Goal: Use online tool/utility: Utilize a website feature to perform a specific function

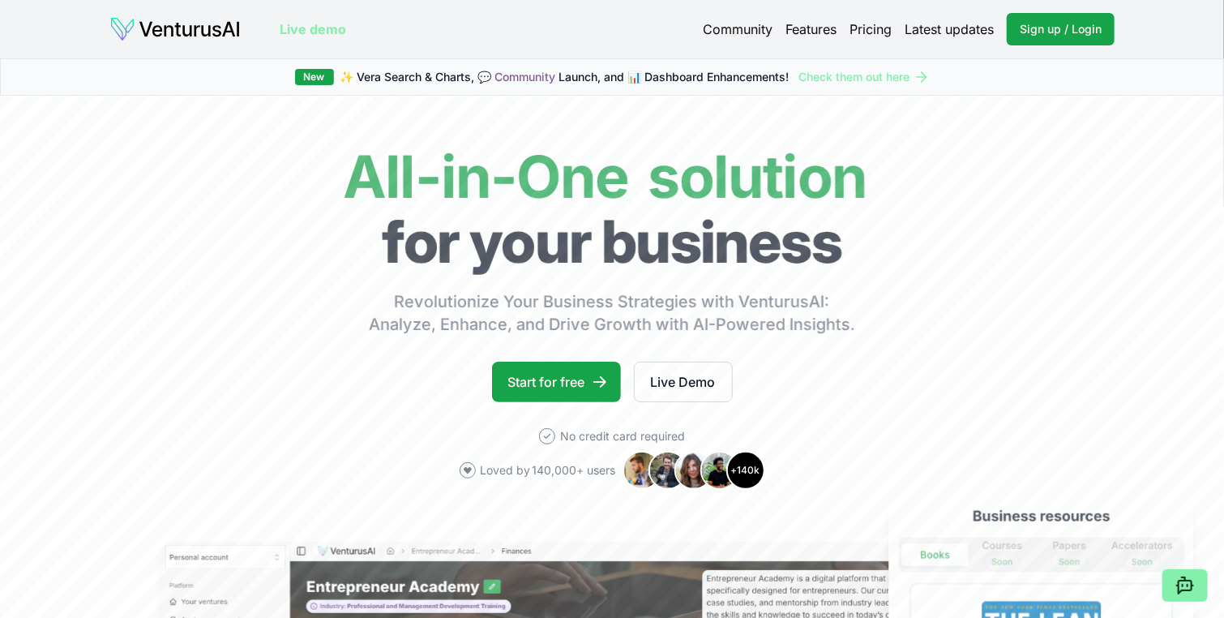
click at [867, 30] on link "Pricing" at bounding box center [870, 28] width 42 height 19
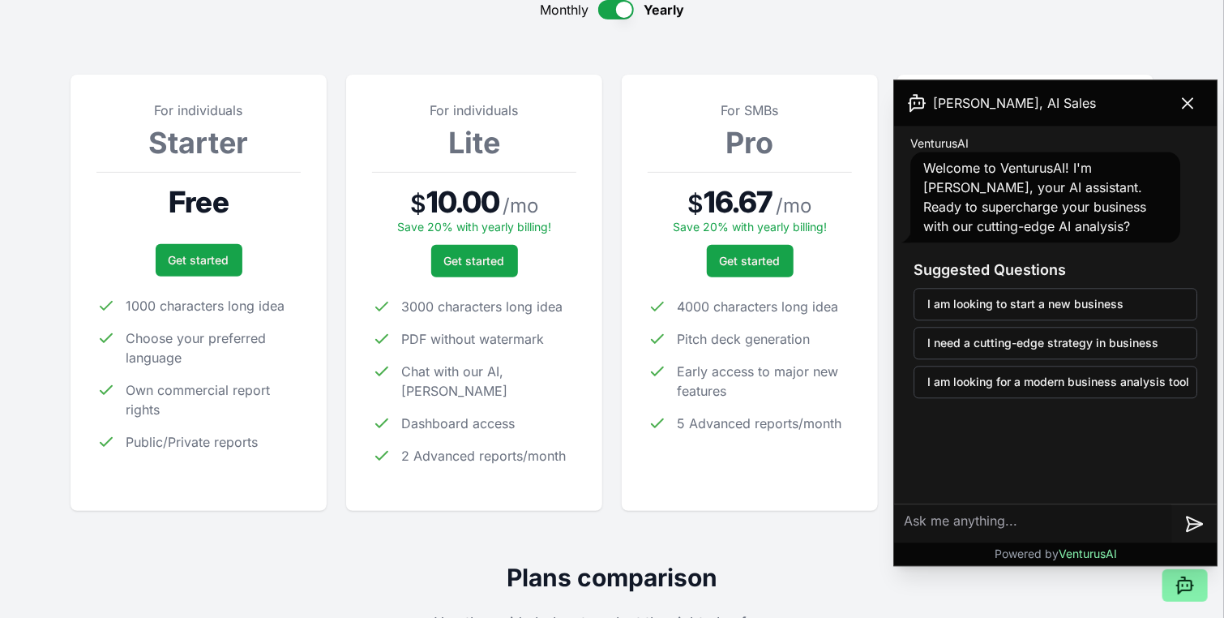
scroll to position [162, 0]
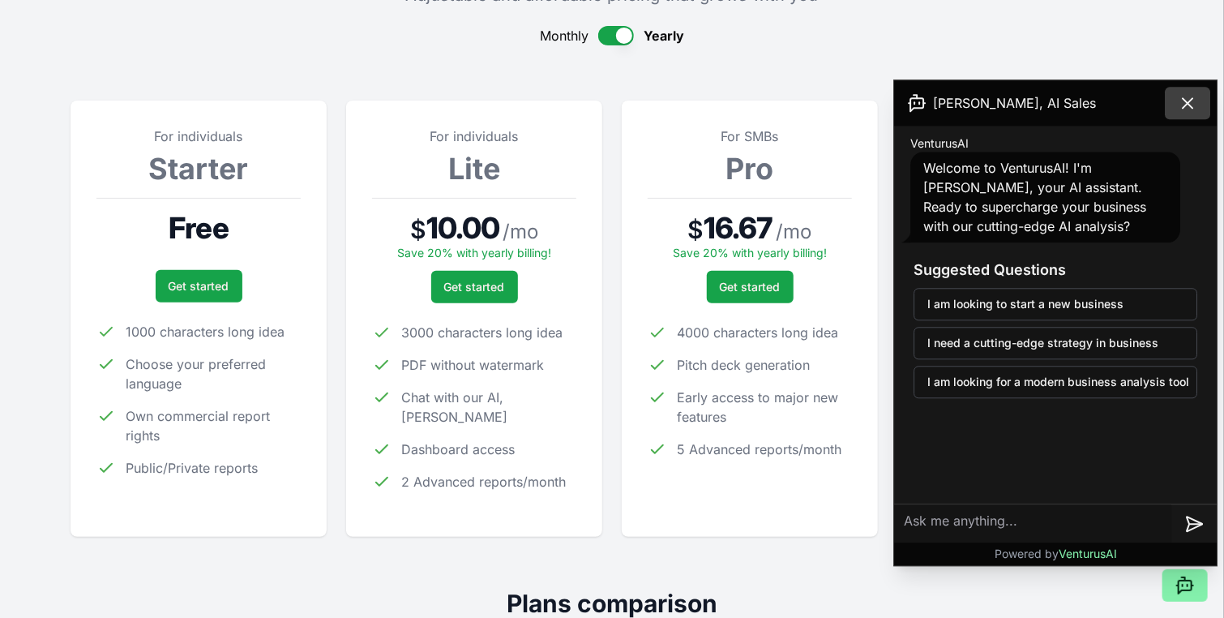
click at [1186, 105] on icon at bounding box center [1187, 102] width 19 height 19
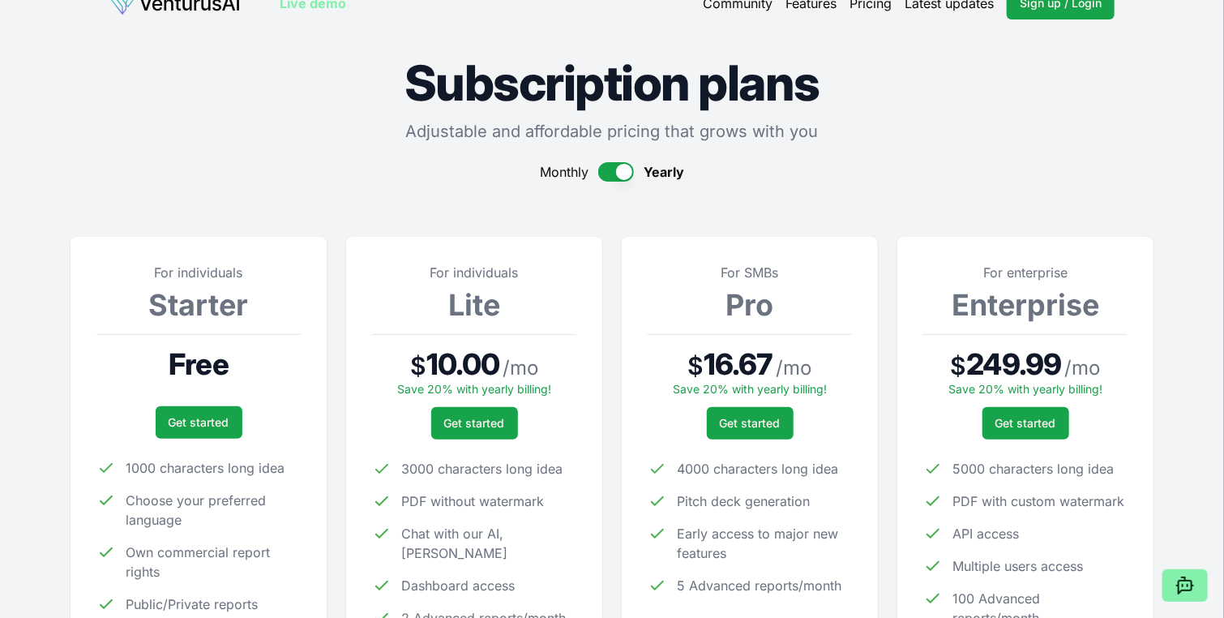
scroll to position [0, 0]
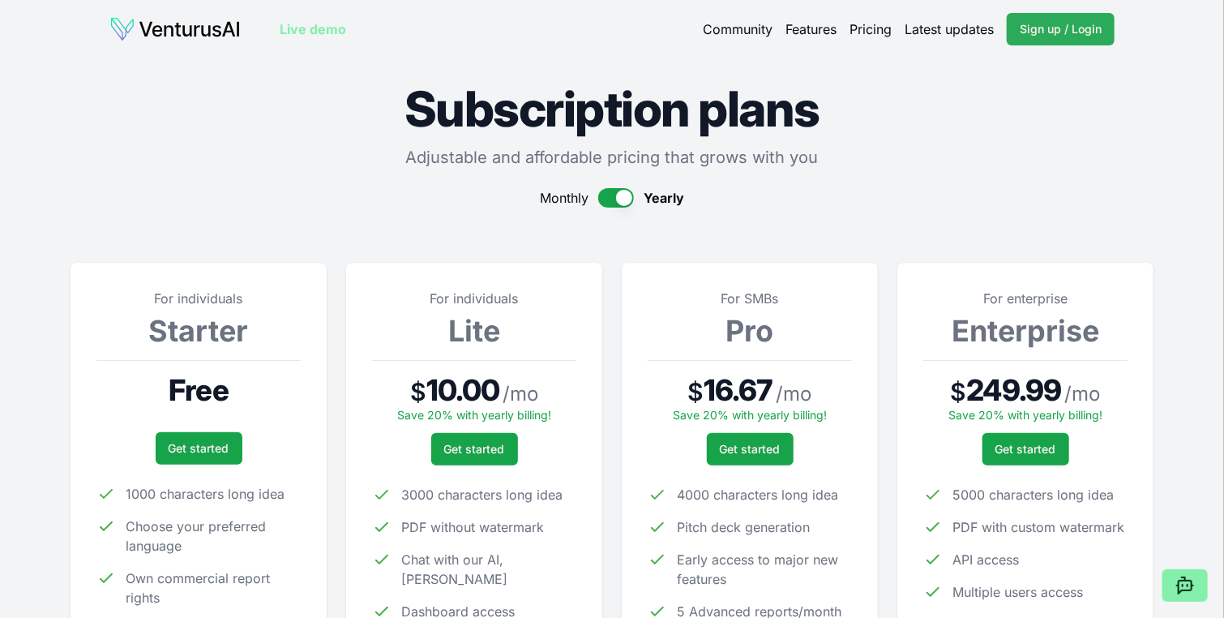
click at [1037, 33] on span "Sign up / Login" at bounding box center [1061, 29] width 82 height 16
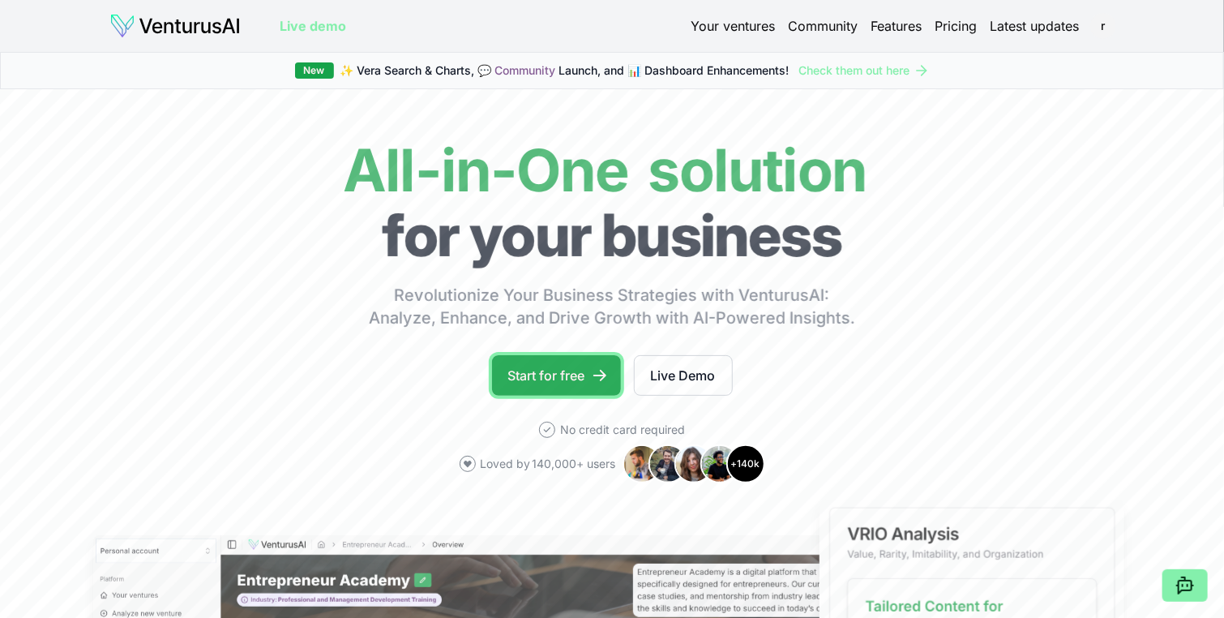
click at [551, 374] on link "Start for free" at bounding box center [556, 375] width 129 height 41
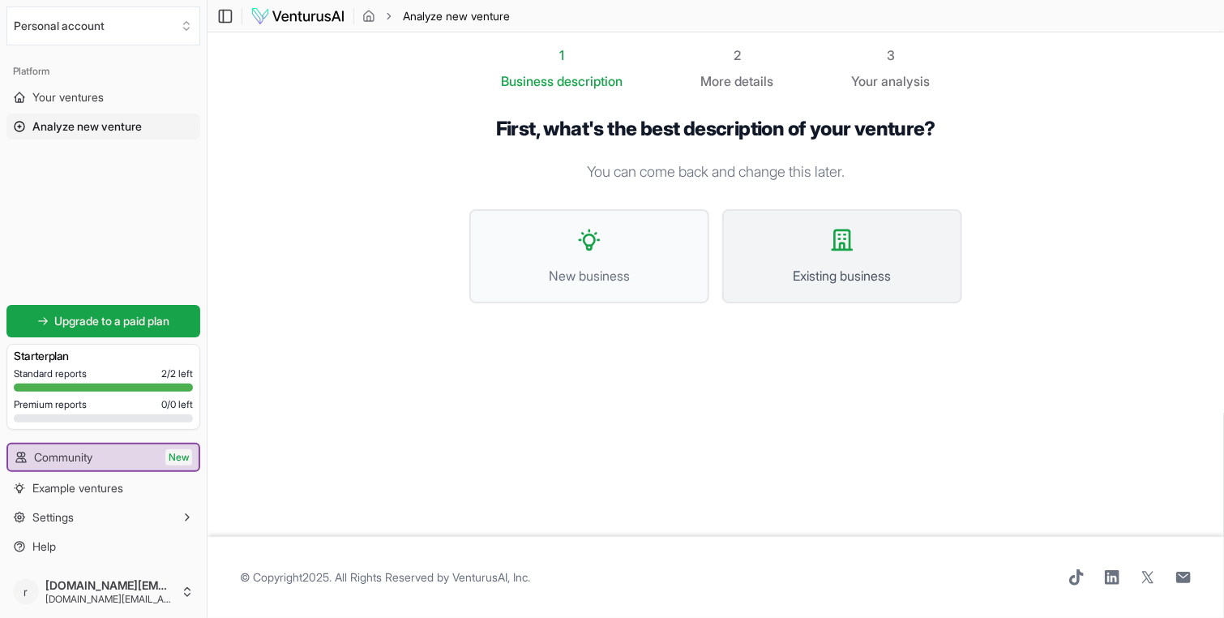
click at [843, 256] on button "Existing business" at bounding box center [842, 256] width 240 height 94
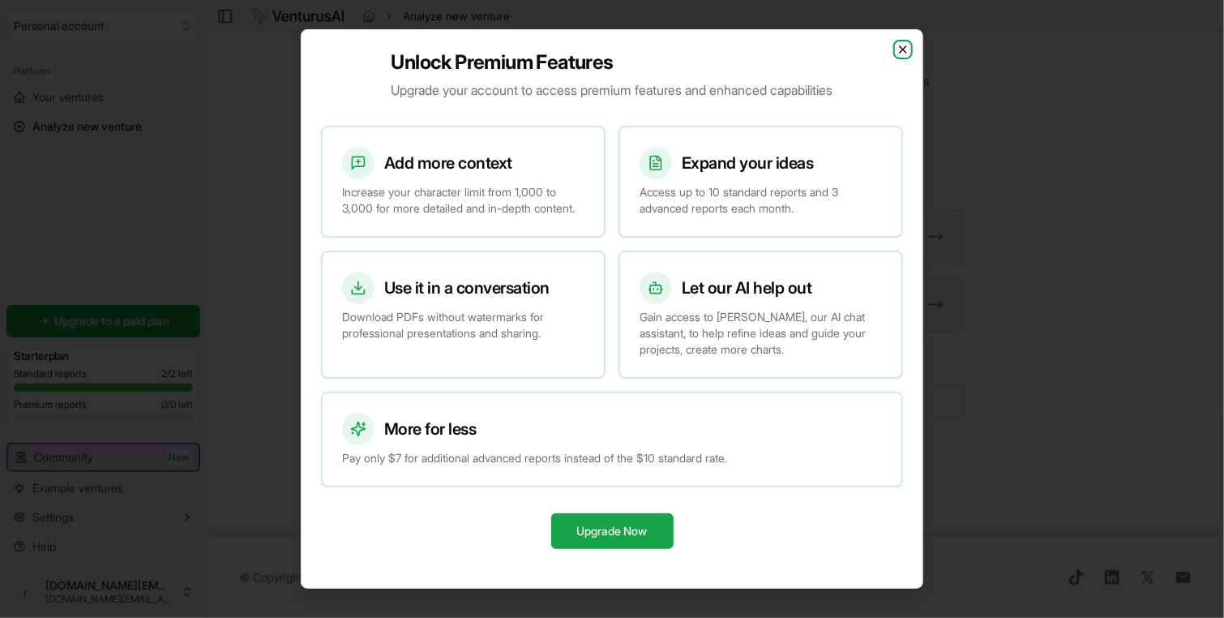
click at [898, 43] on icon "button" at bounding box center [902, 49] width 13 height 13
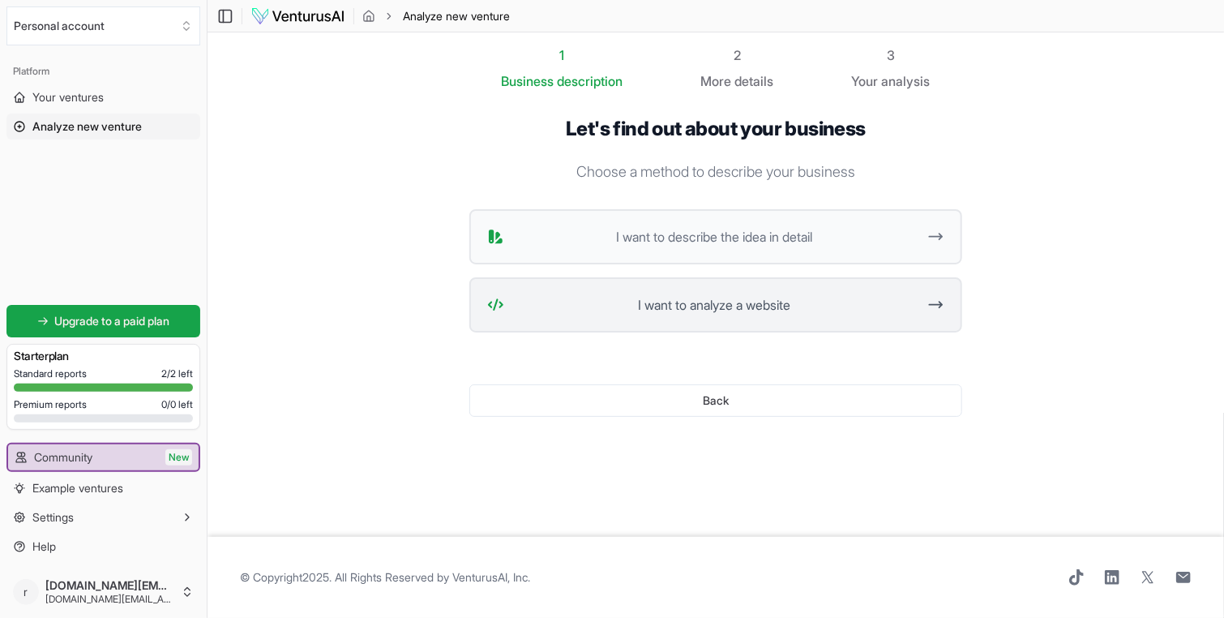
click at [733, 306] on span "I want to analyze a website" at bounding box center [714, 304] width 406 height 19
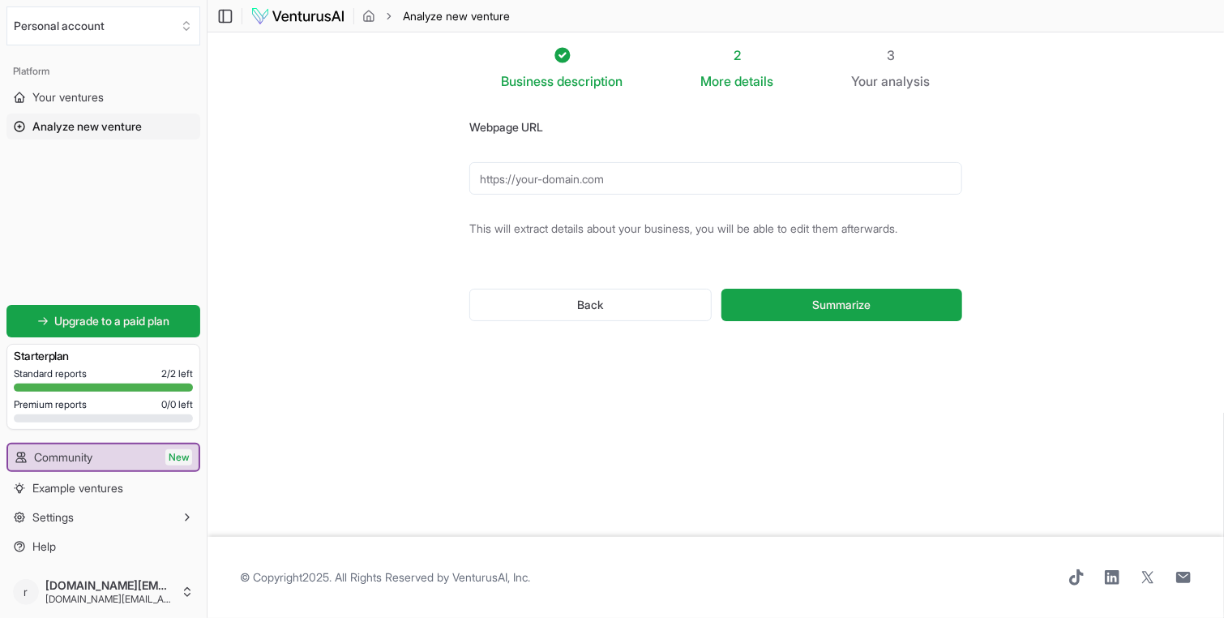
click at [580, 182] on input "Webpage URL" at bounding box center [715, 178] width 493 height 32
paste input "[URL][DOMAIN_NAME]"
type input "[URL][DOMAIN_NAME]"
click at [721, 289] on button "Summarize" at bounding box center [841, 305] width 241 height 32
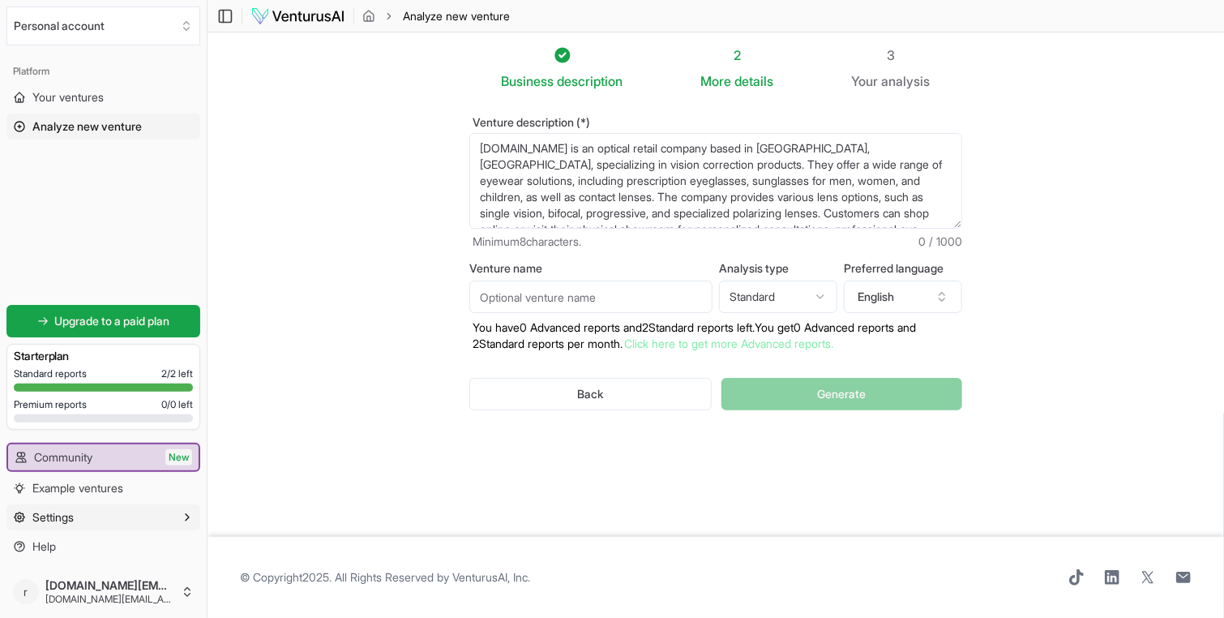
click at [56, 519] on span "Settings" at bounding box center [52, 517] width 41 height 16
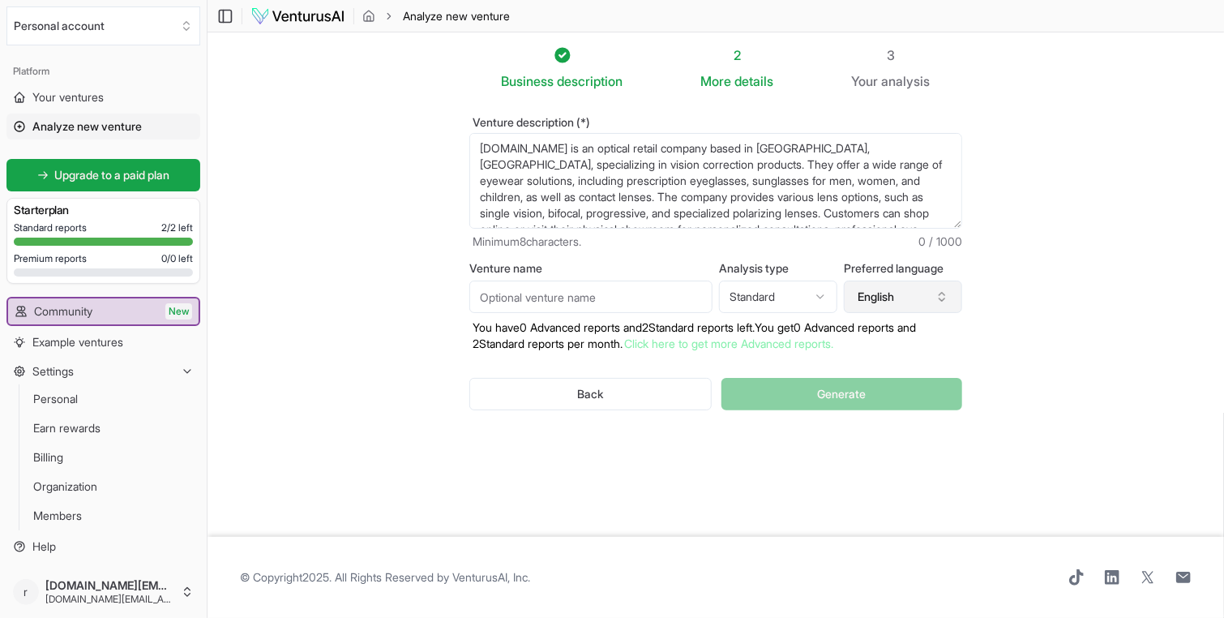
click at [942, 298] on icon "button" at bounding box center [941, 296] width 13 height 13
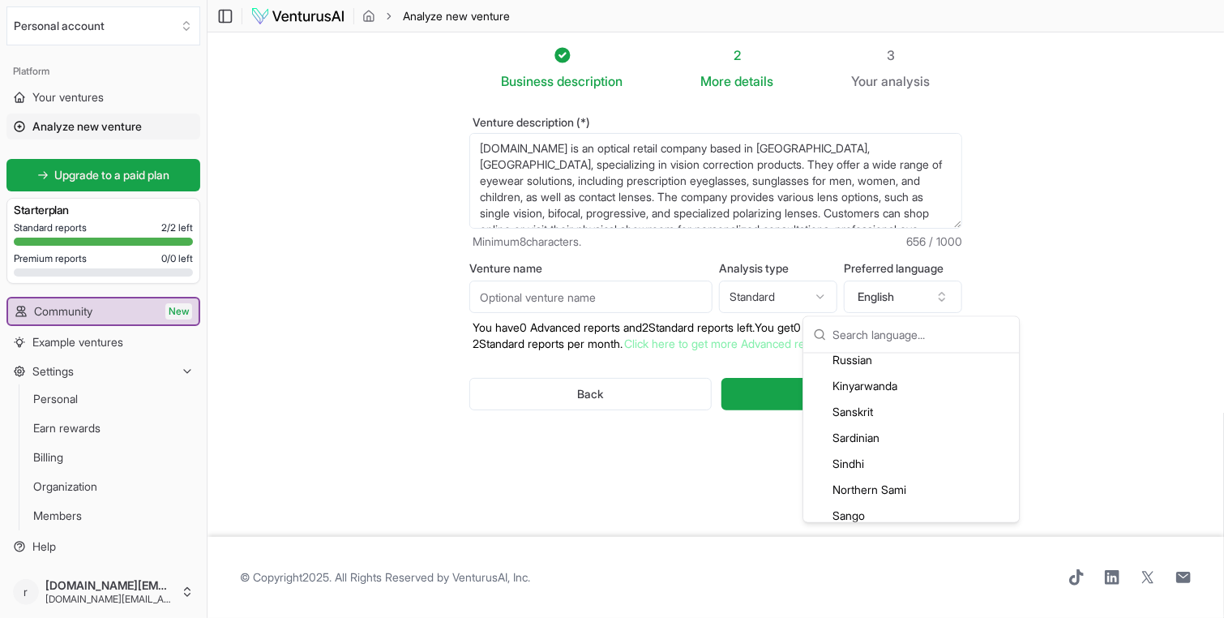
scroll to position [3404, 0]
click at [841, 413] on div "Romanian" at bounding box center [910, 415] width 209 height 26
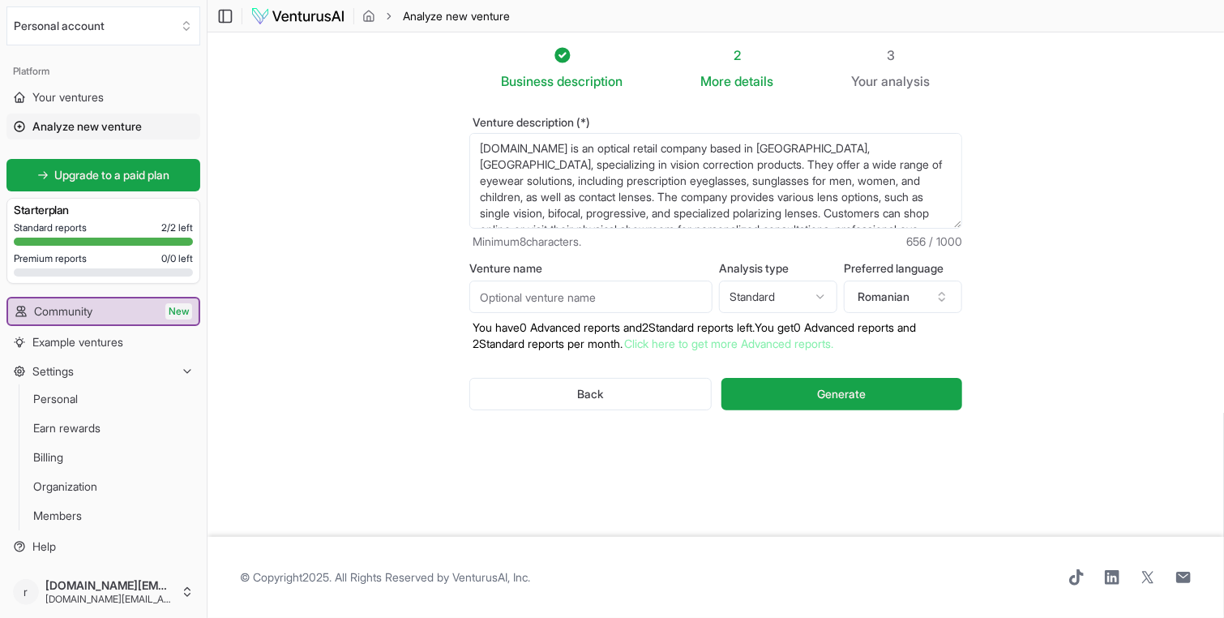
scroll to position [49, 0]
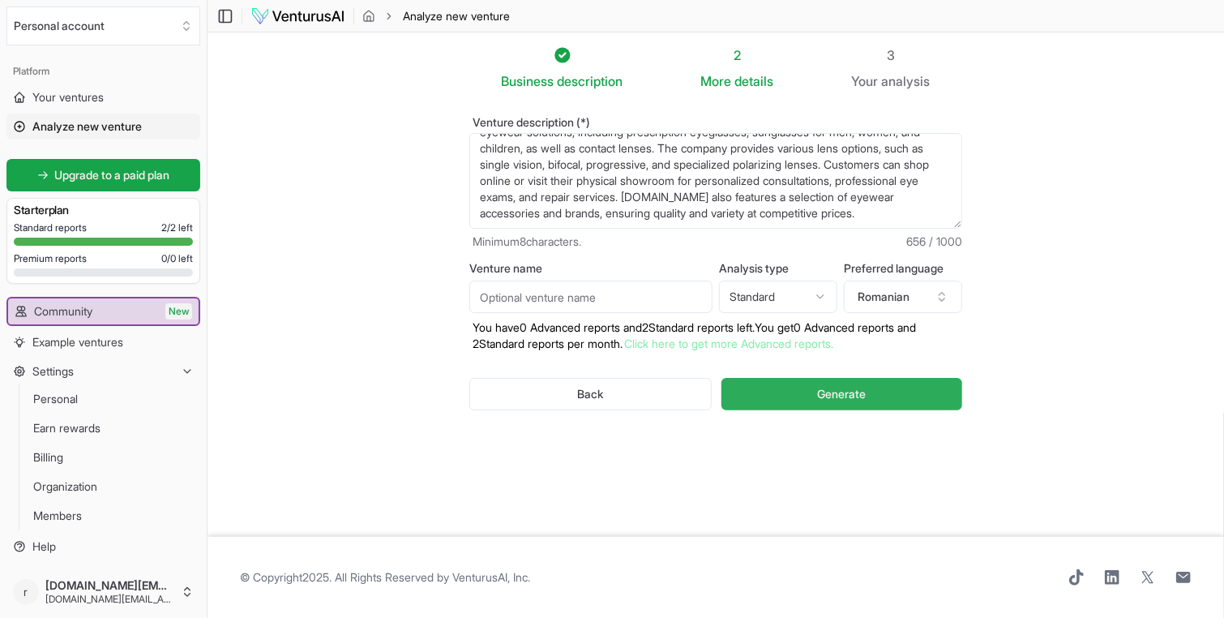
click at [847, 393] on span "Generate" at bounding box center [841, 394] width 49 height 16
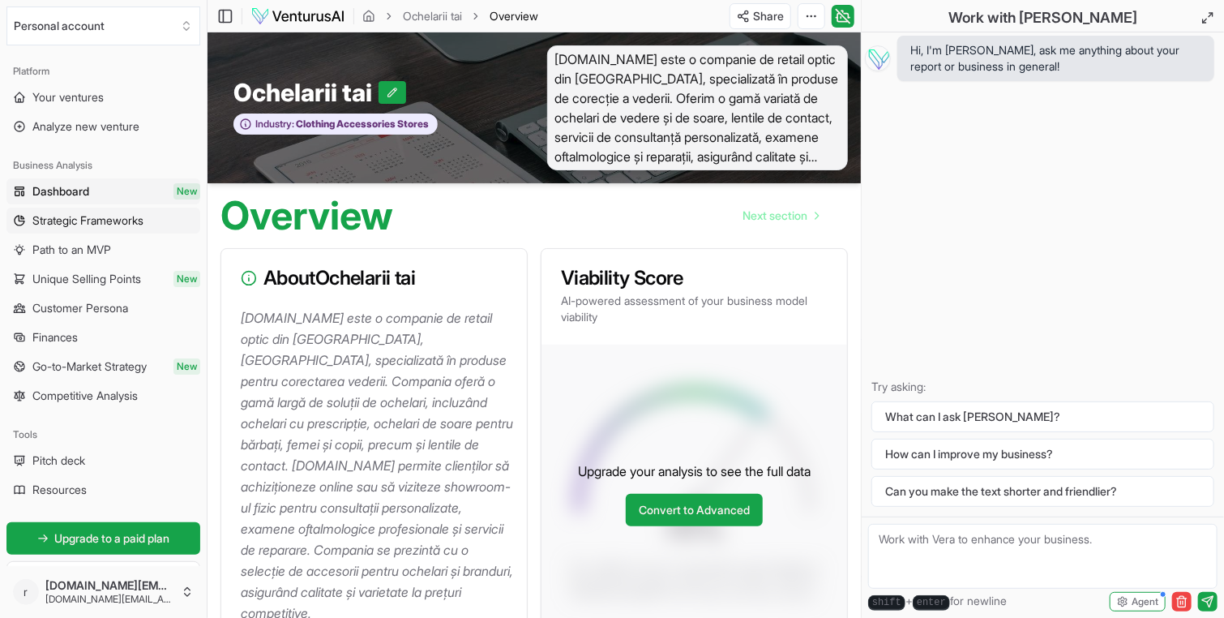
click at [62, 221] on span "Strategic Frameworks" at bounding box center [87, 220] width 111 height 16
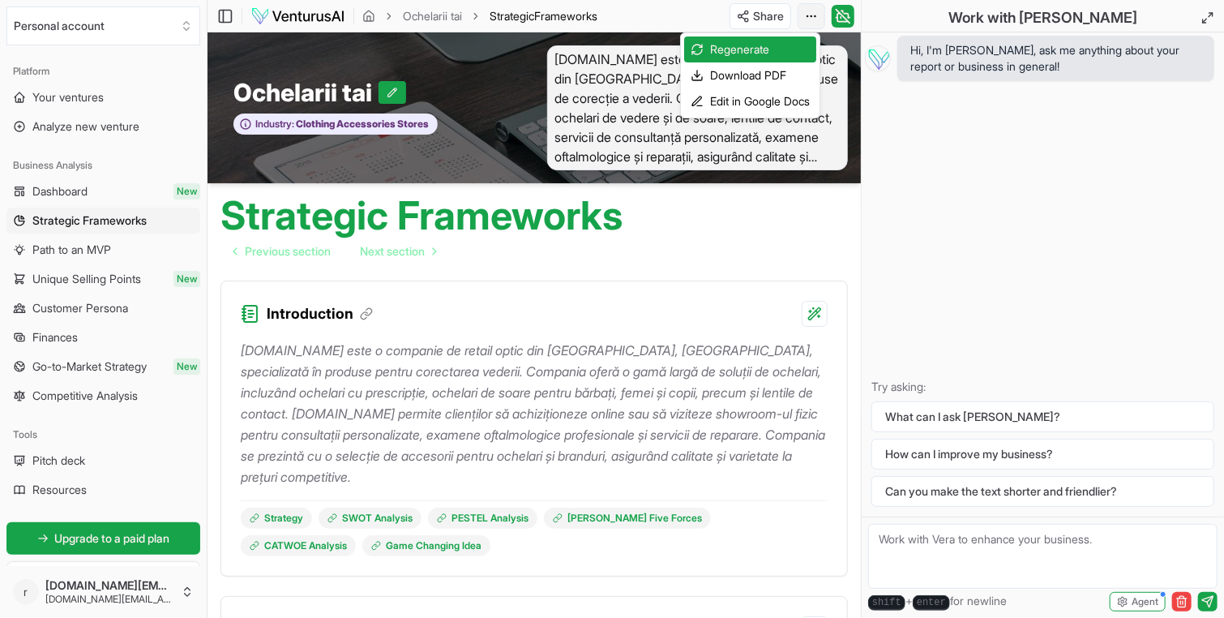
click at [807, 21] on html "We value your privacy We use cookies to enhance your browsing experience, serve…" at bounding box center [612, 309] width 1224 height 618
click at [755, 71] on div "Download PDF" at bounding box center [750, 75] width 132 height 26
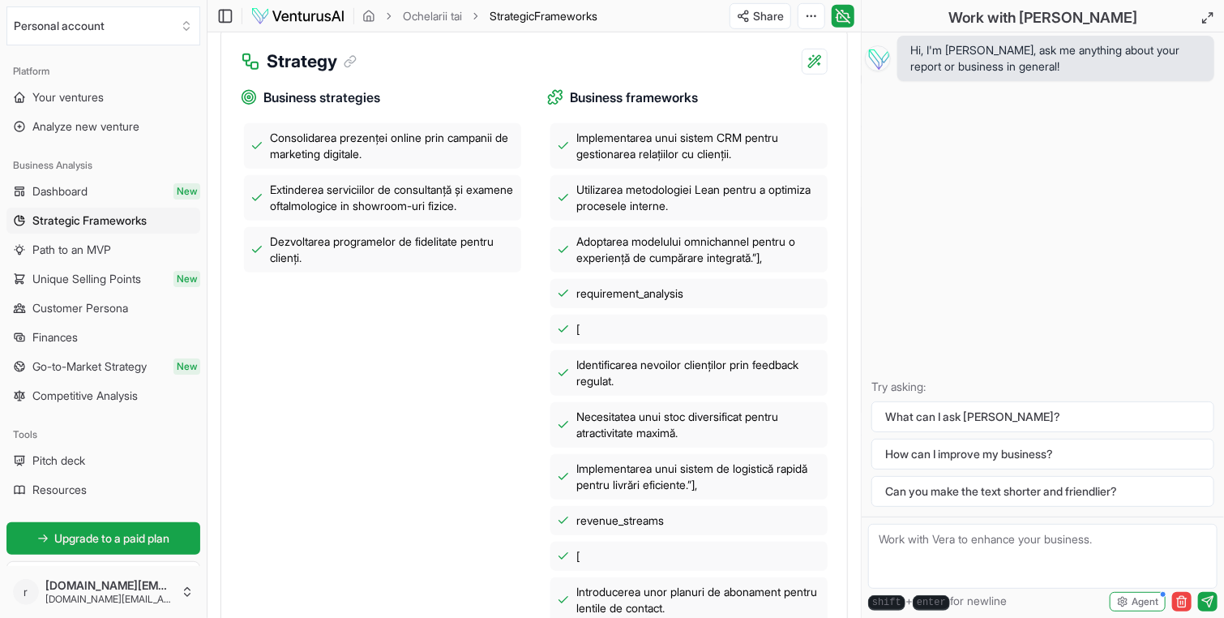
scroll to position [648, 0]
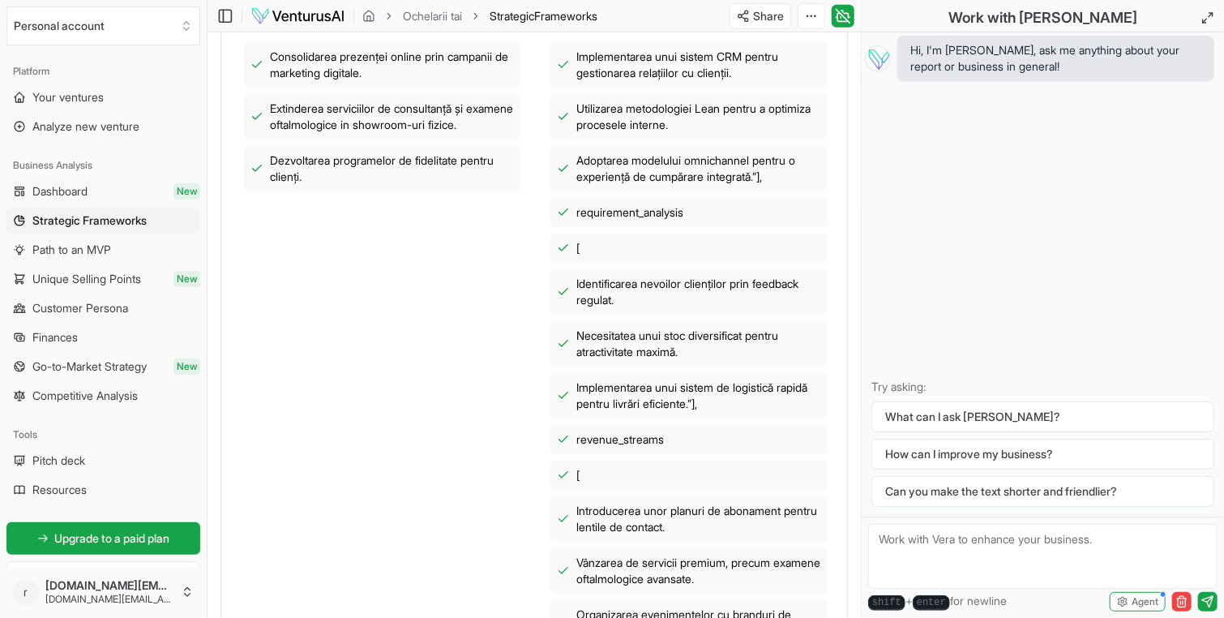
click at [1122, 210] on div "Hi, I'm [PERSON_NAME], ask me anything about your report or business in general…" at bounding box center [1042, 274] width 362 height 484
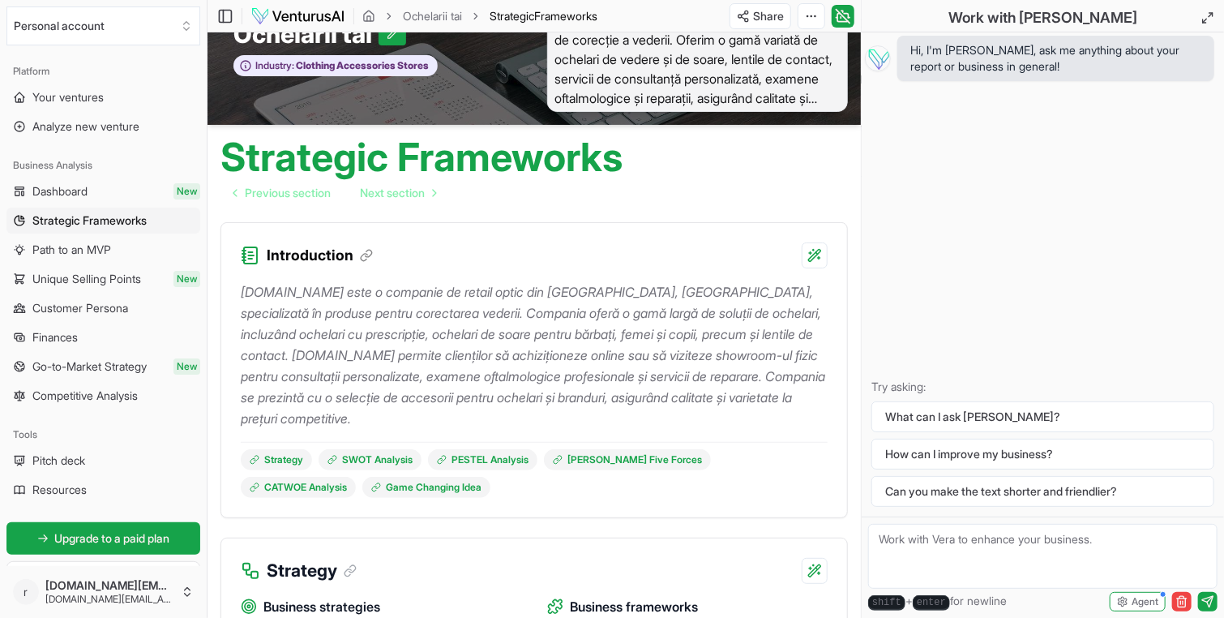
scroll to position [0, 0]
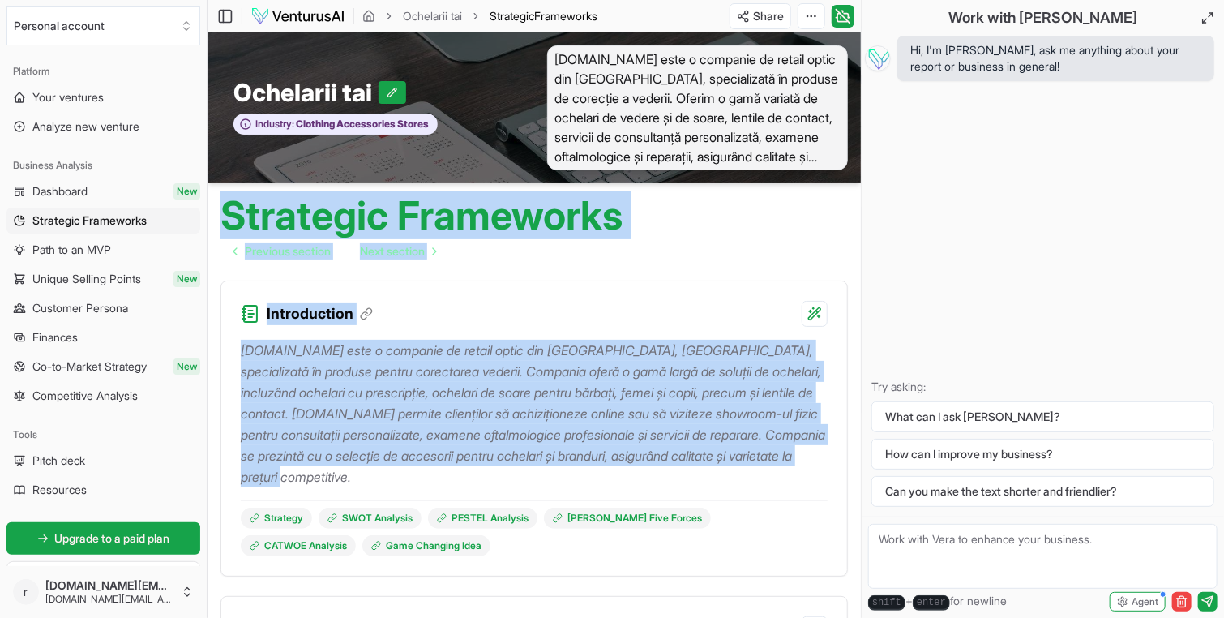
drag, startPoint x: 223, startPoint y: 215, endPoint x: 758, endPoint y: 481, distance: 597.3
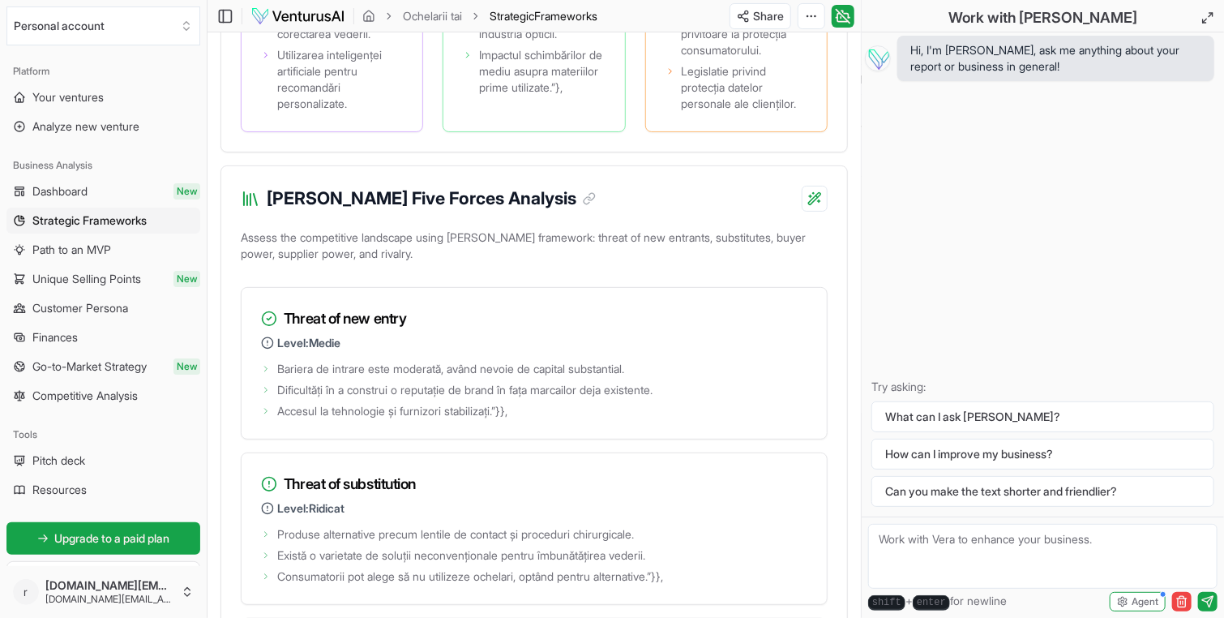
scroll to position [3485, 0]
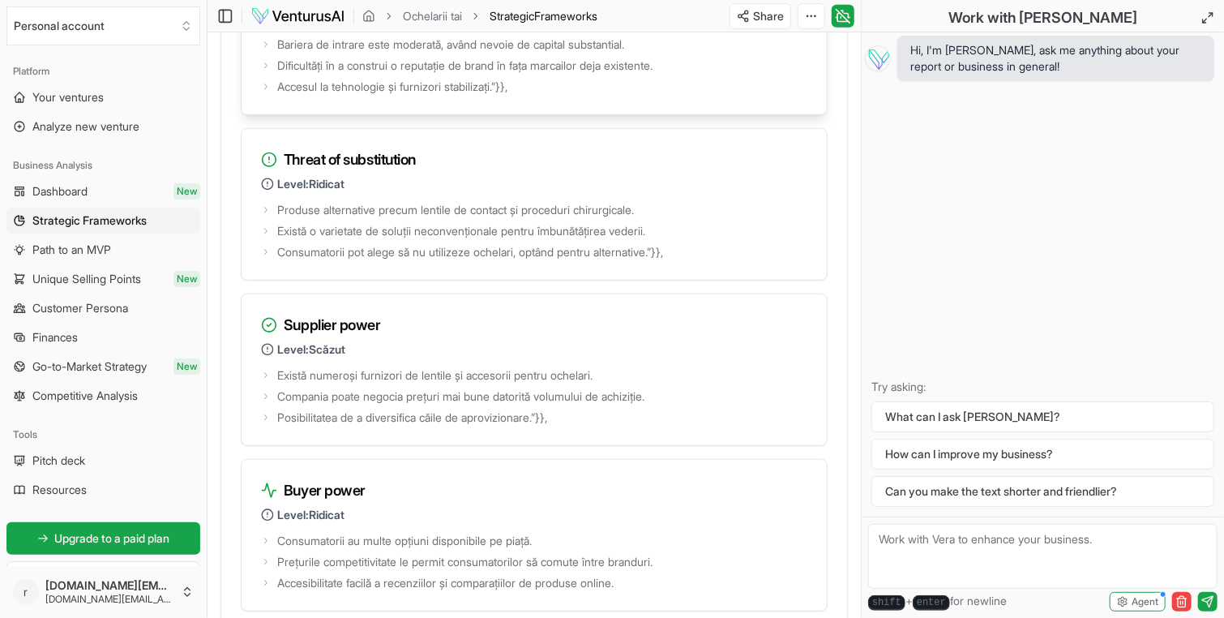
click at [799, 74] on li "Dificultăți în a construi o reputație de brand în fața marcailor deja existente." at bounding box center [534, 66] width 546 height 16
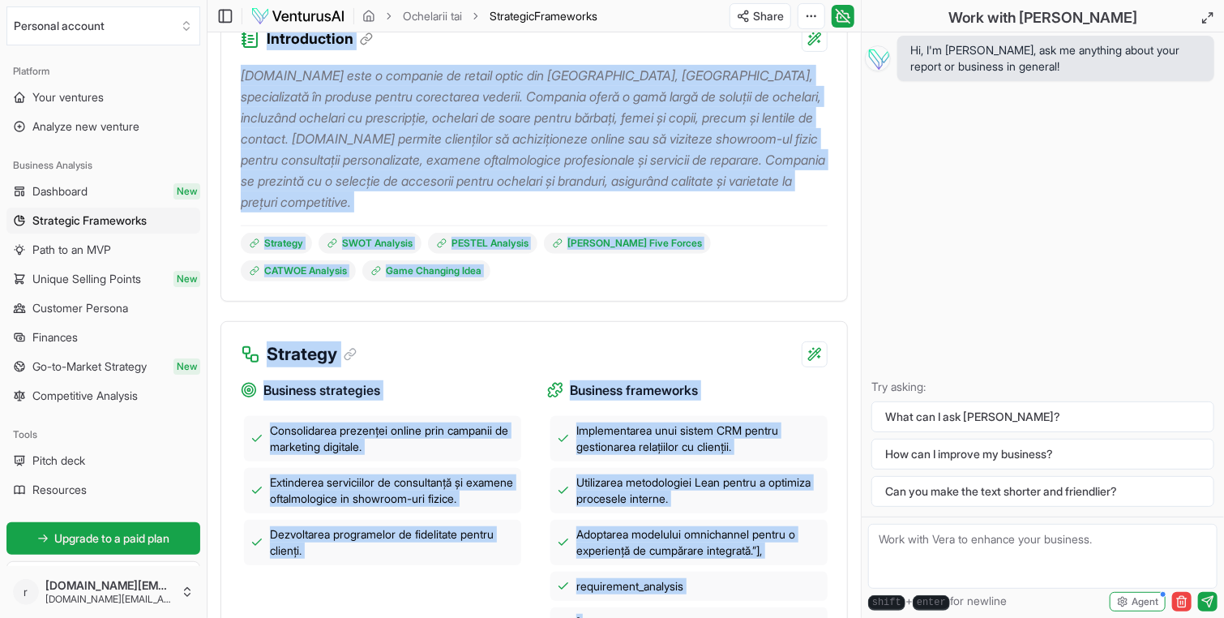
scroll to position [0, 0]
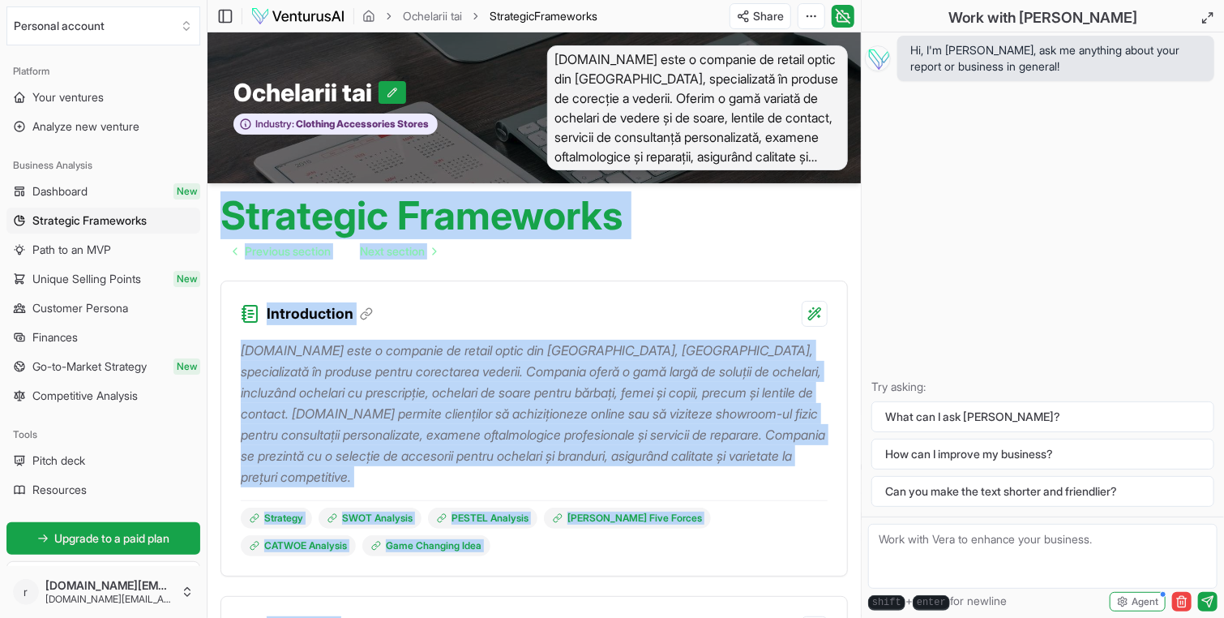
drag, startPoint x: 824, startPoint y: 411, endPoint x: 220, endPoint y: 203, distance: 638.4
copy main "Loremipsu Dolorsitam Consecte adipisc Elit seddoei Temporincidi Utlaboree-dol.m…"
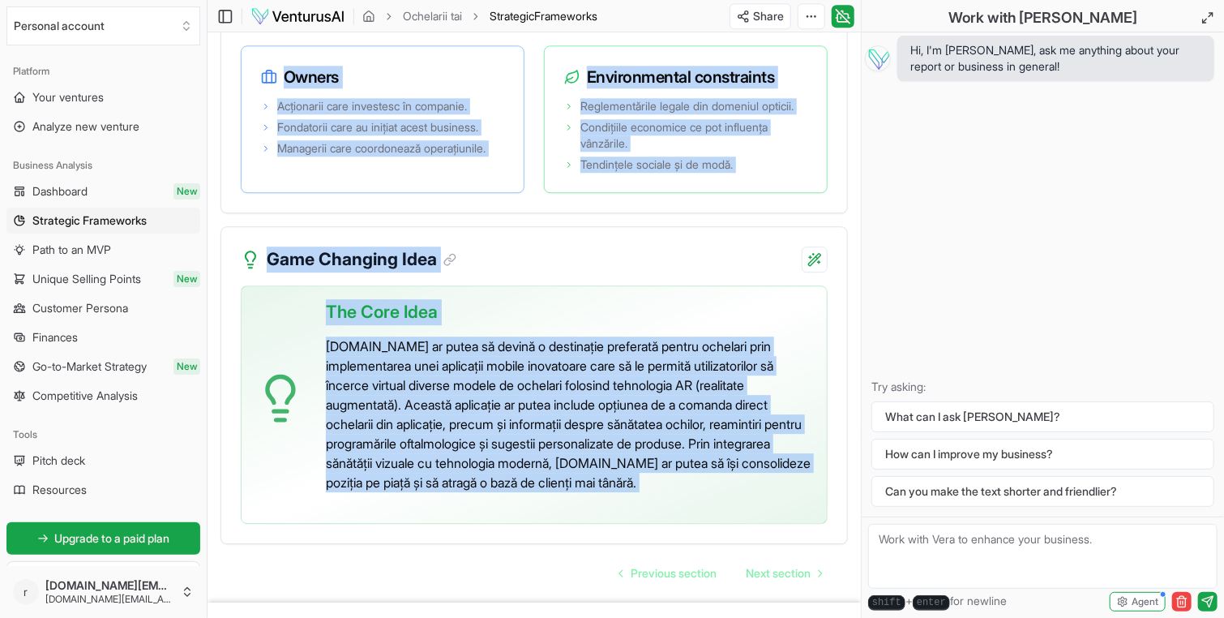
scroll to position [5313, 0]
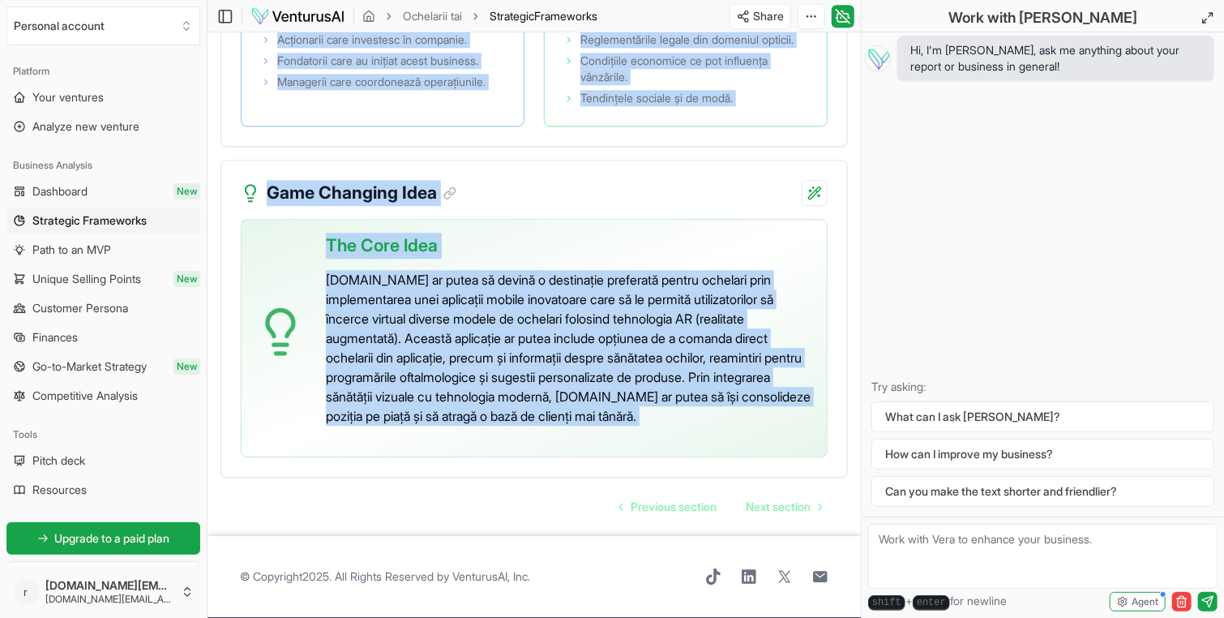
drag, startPoint x: 223, startPoint y: 227, endPoint x: 632, endPoint y: 483, distance: 482.8
copy div "LOREMI Dolorsit Ametcon adi elitseddoeiusm tempori utla etd magnaaliquae ad Min…"
click at [321, 510] on div "Previous section Next section" at bounding box center [533, 506] width 627 height 32
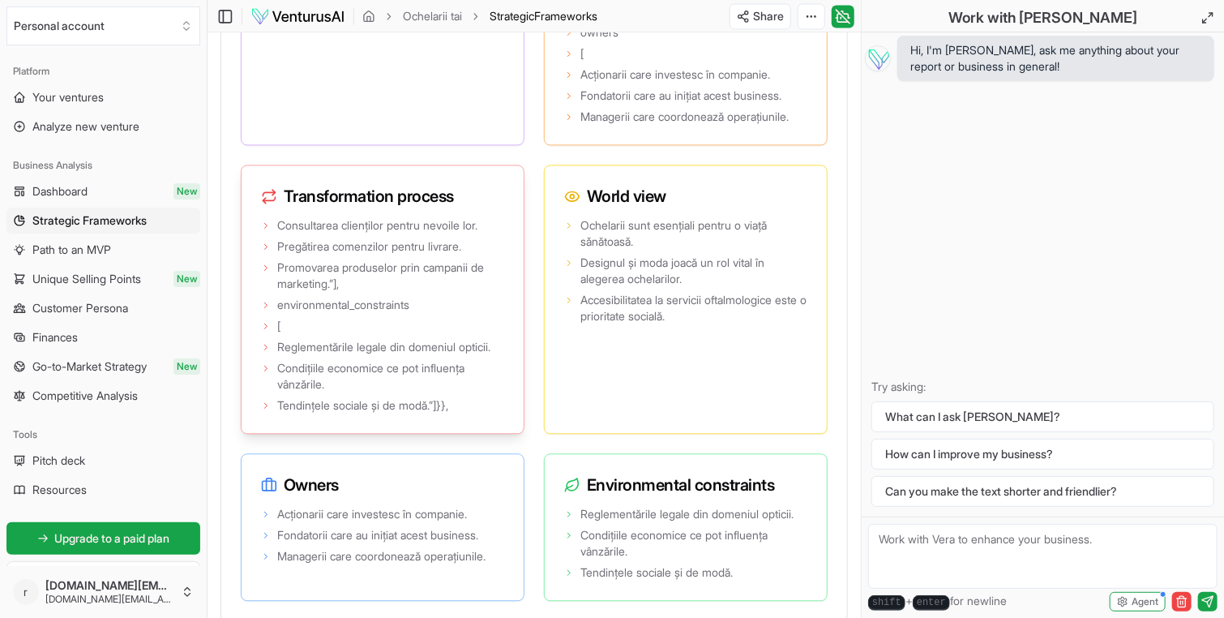
scroll to position [4827, 0]
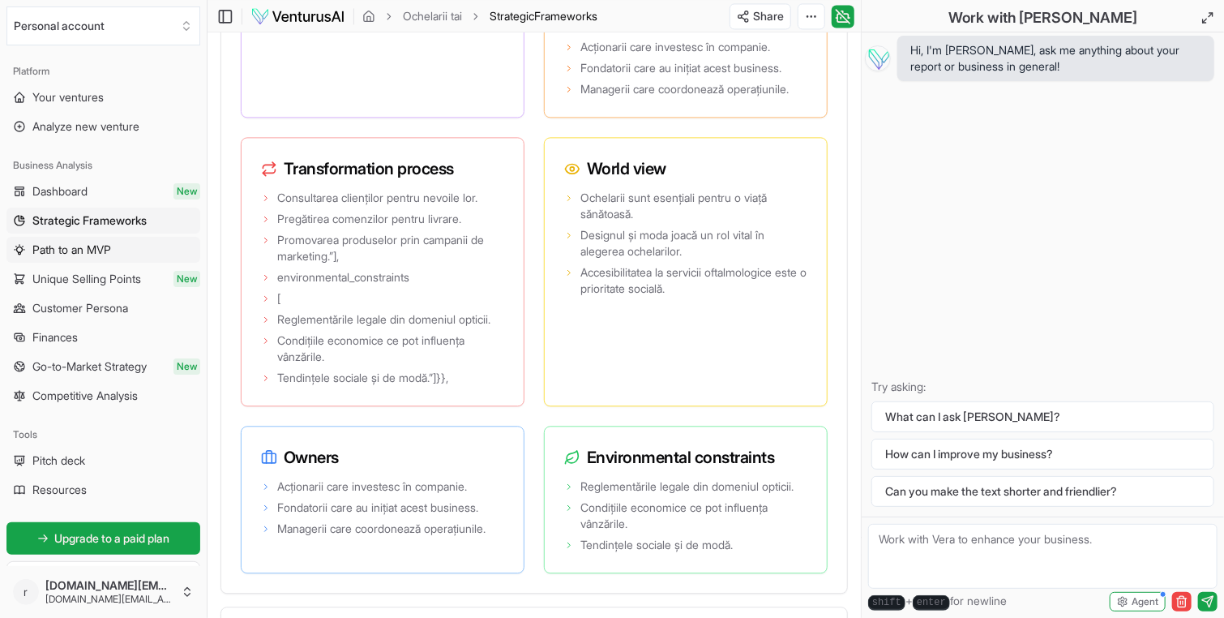
click at [103, 247] on span "Path to an MVP" at bounding box center [71, 250] width 79 height 16
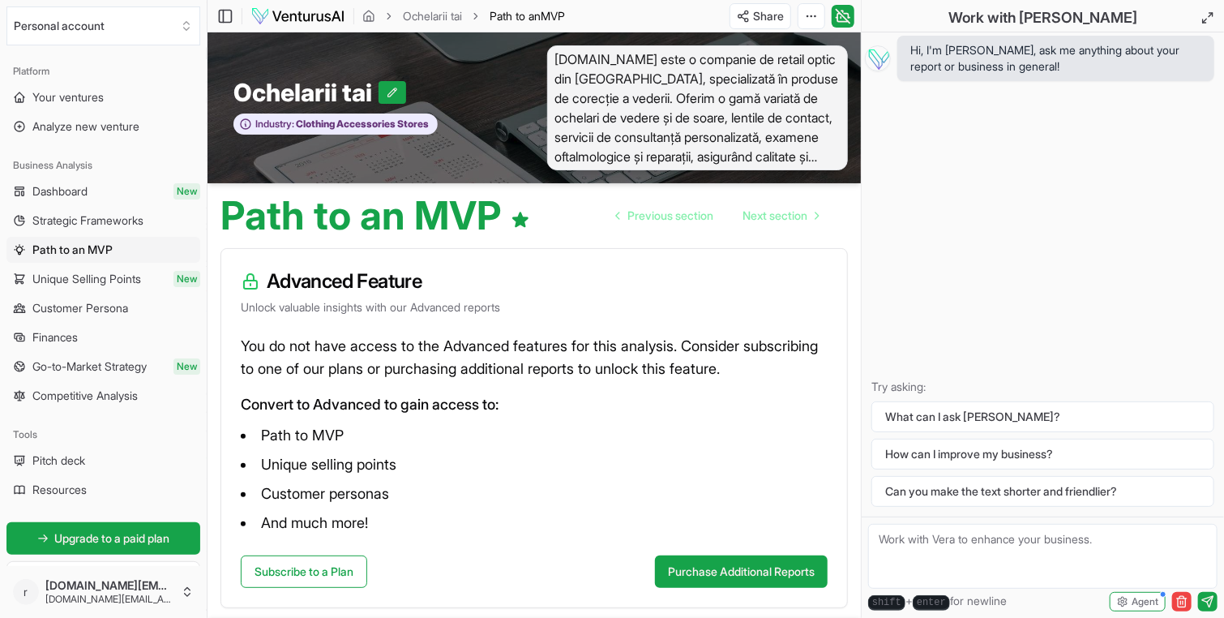
click at [88, 278] on span "Unique Selling Points" at bounding box center [86, 279] width 109 height 16
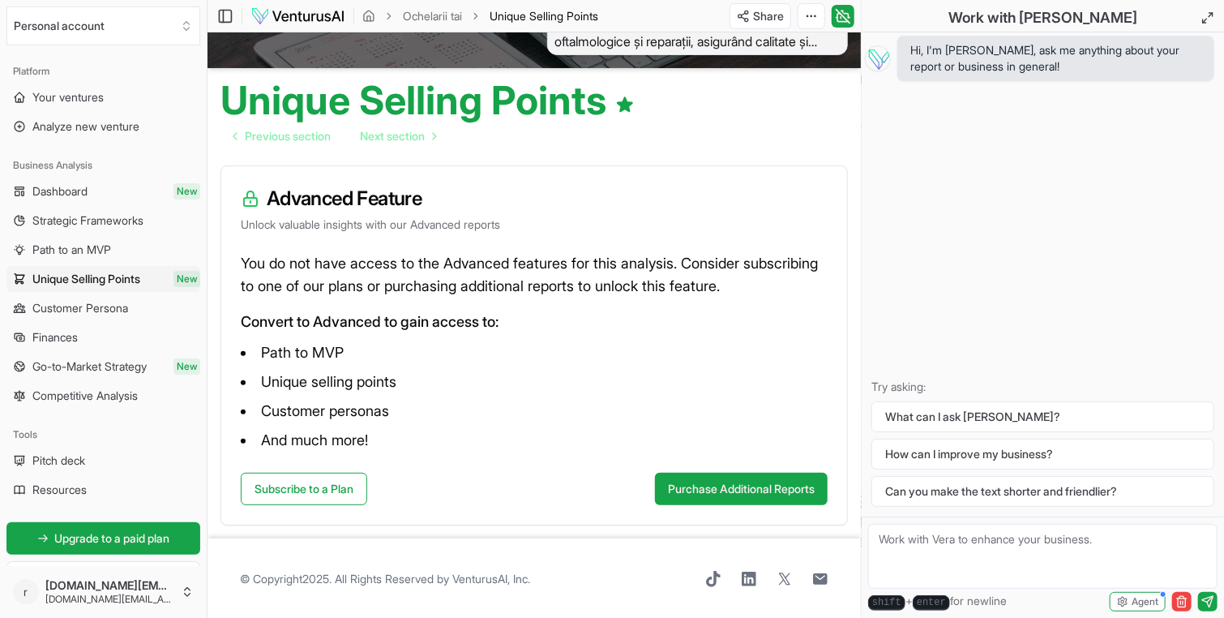
scroll to position [117, 0]
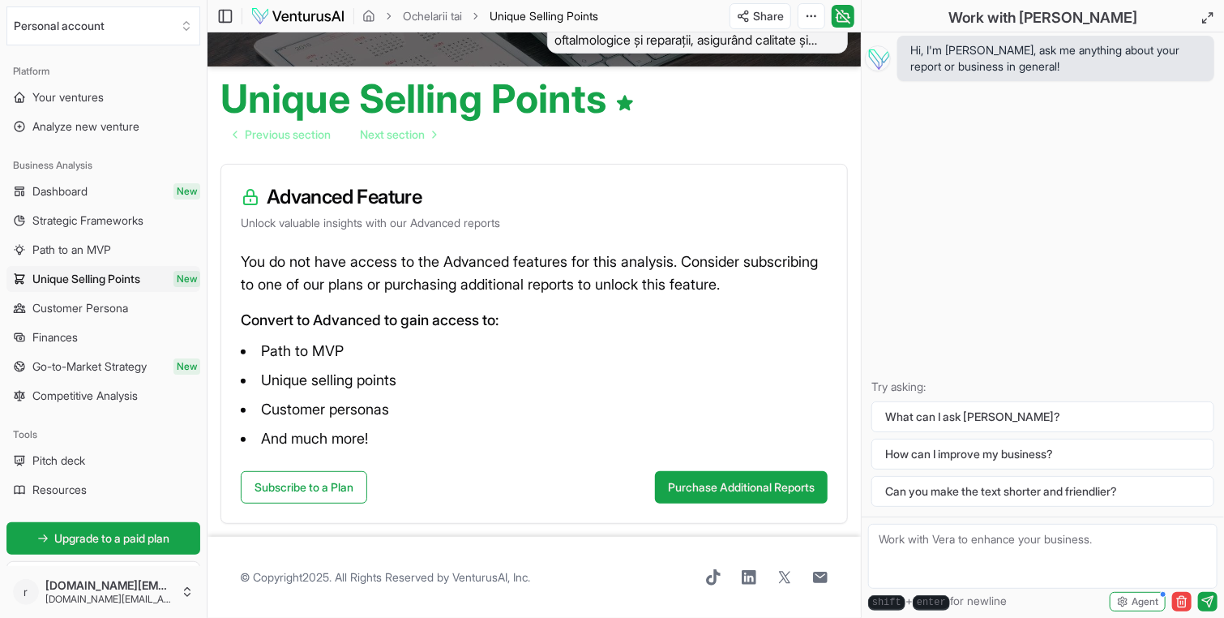
click at [92, 307] on span "Customer Persona" at bounding box center [80, 308] width 96 height 16
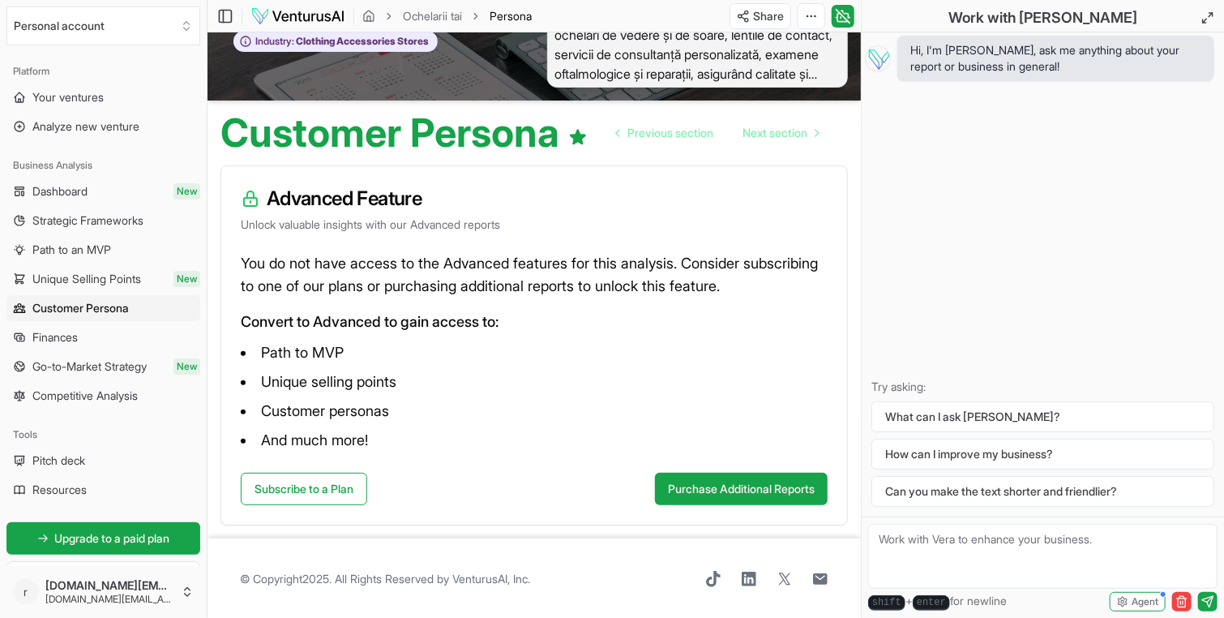
scroll to position [84, 0]
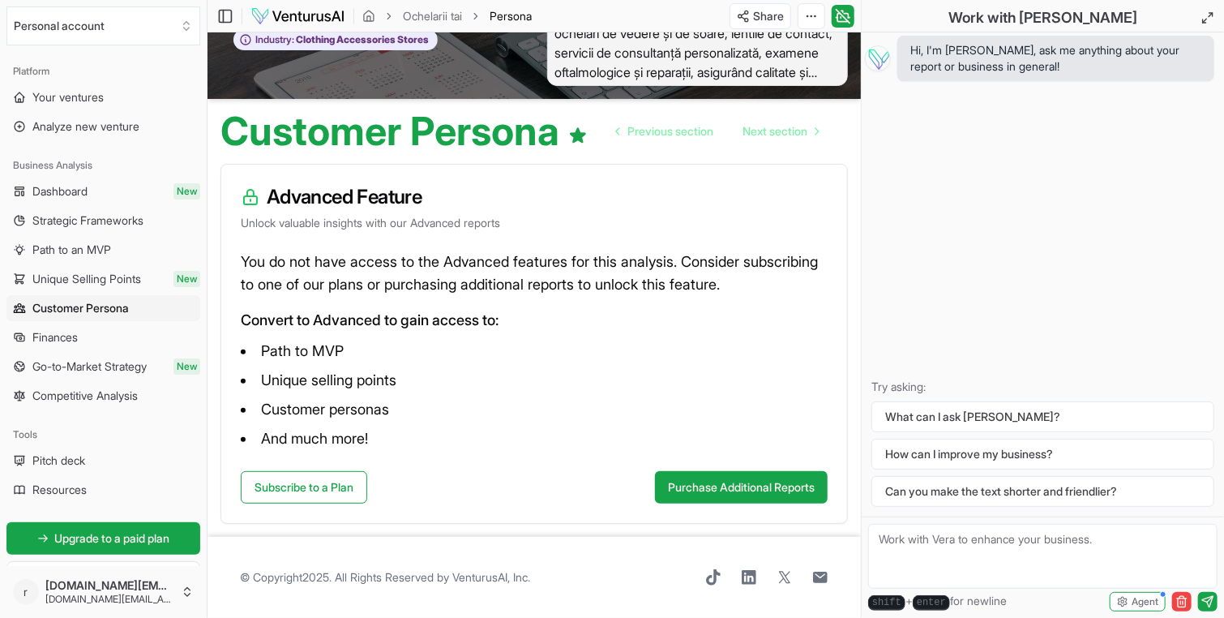
click at [65, 340] on span "Finances" at bounding box center [54, 337] width 45 height 16
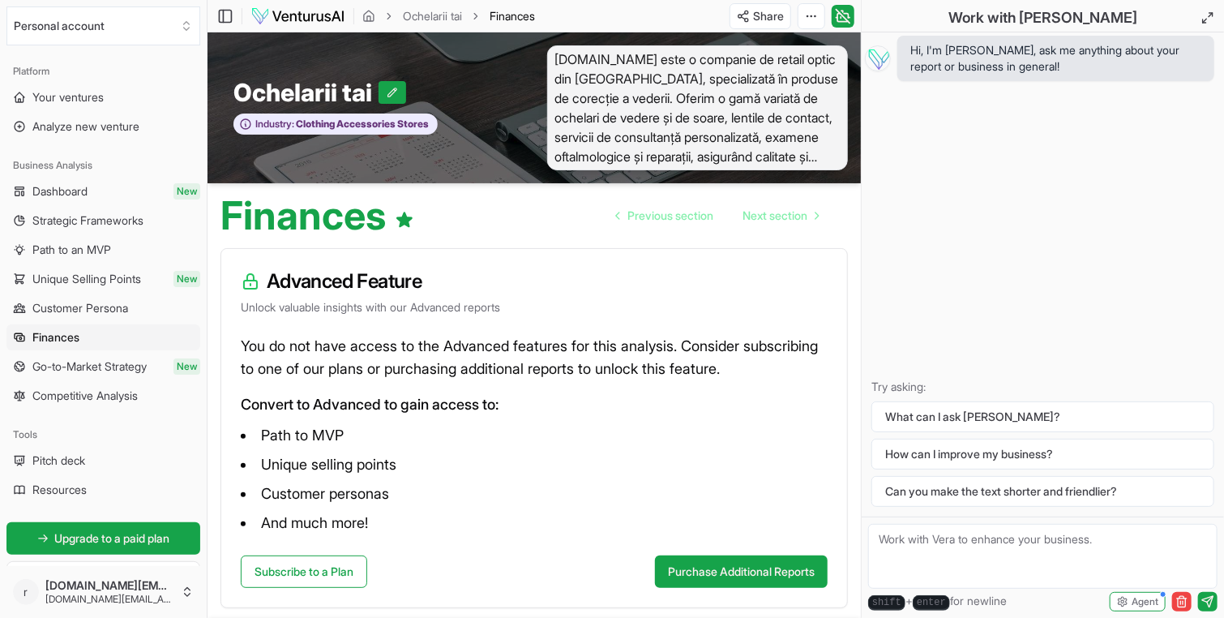
click at [113, 372] on span "Go-to-Market Strategy" at bounding box center [89, 366] width 114 height 16
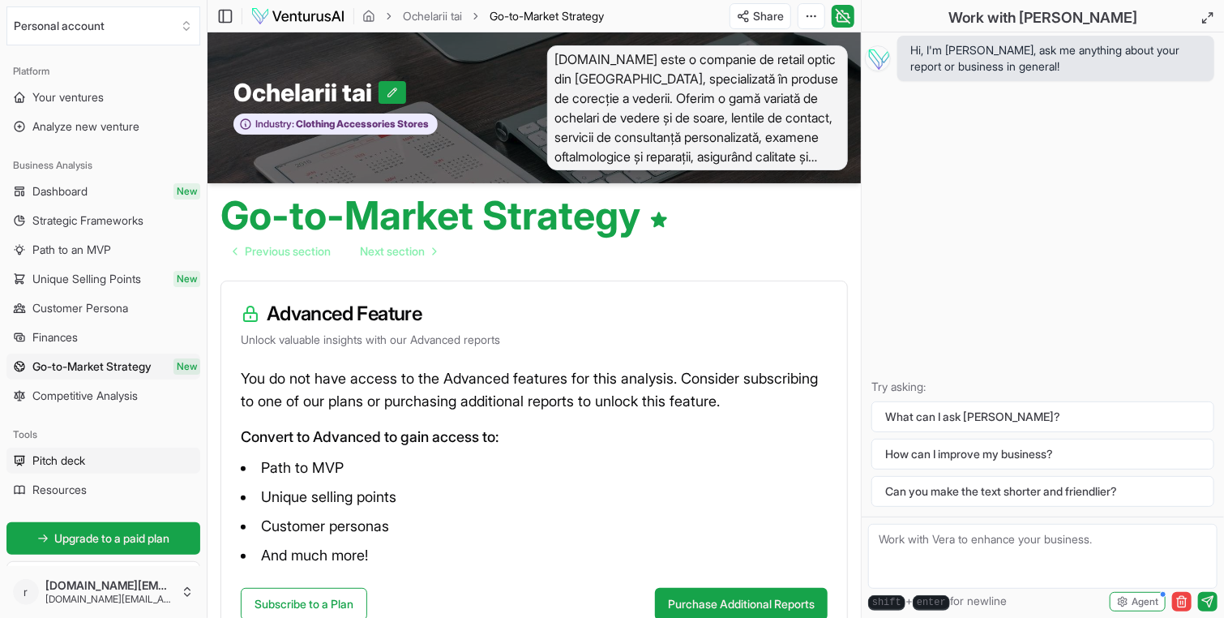
click at [85, 462] on span "Pitch deck" at bounding box center [58, 460] width 53 height 16
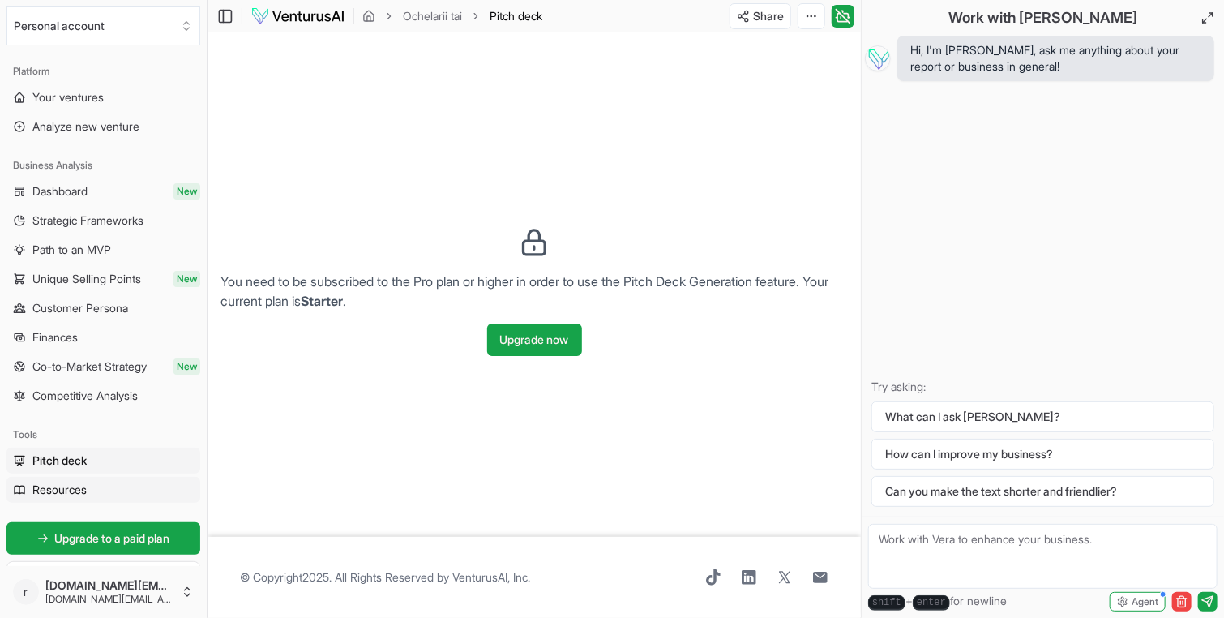
click at [45, 487] on span "Resources" at bounding box center [59, 489] width 54 height 16
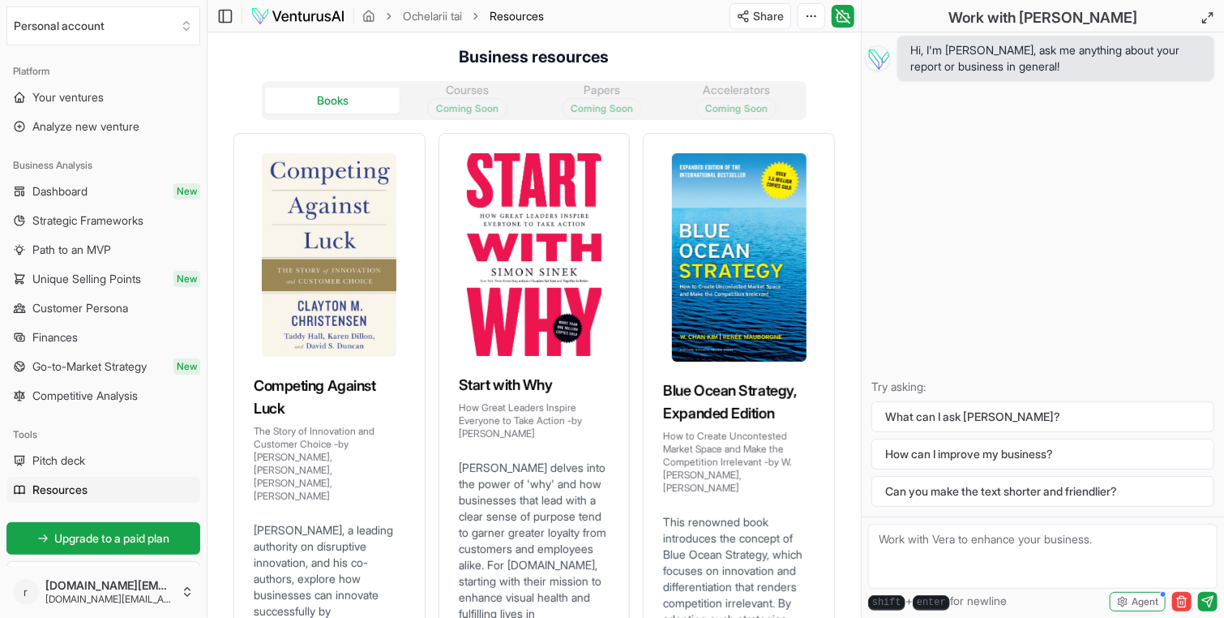
click at [1125, 435] on div "What can I ask [PERSON_NAME]? How can I improve my business? Can you make the t…" at bounding box center [1042, 453] width 343 height 105
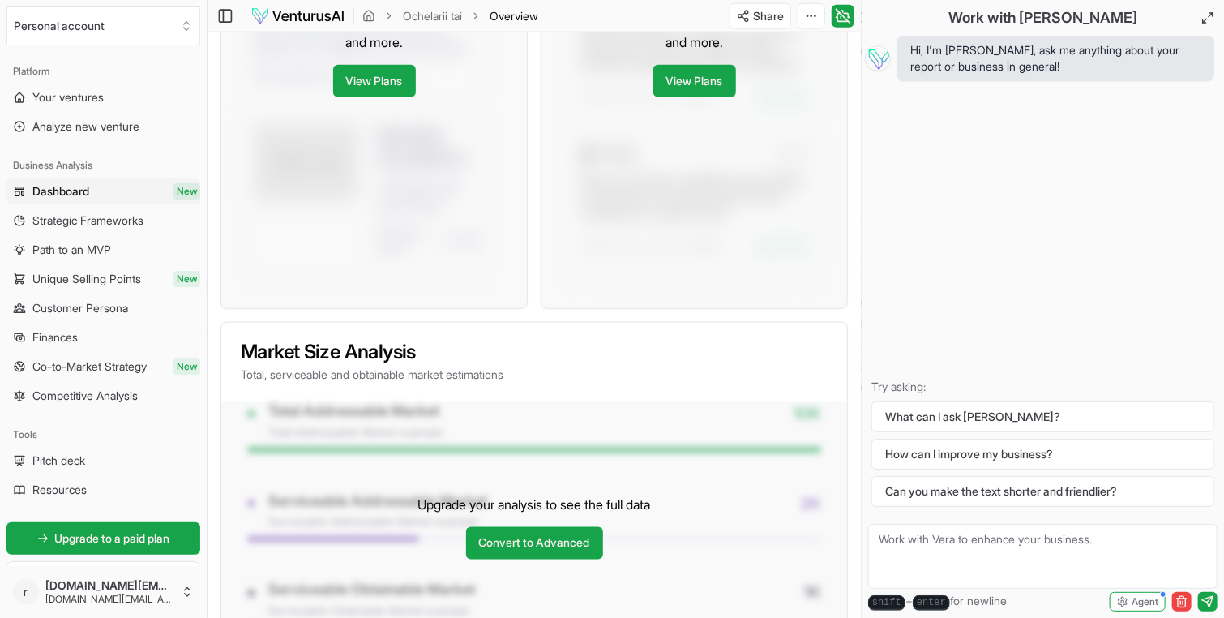
scroll to position [973, 0]
